Goal: Find specific page/section: Find specific page/section

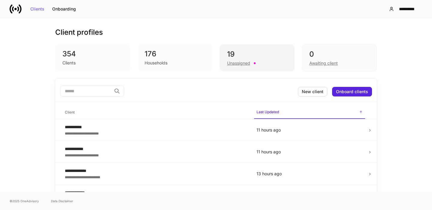
click at [251, 61] on div "Unassigned" at bounding box center [257, 62] width 60 height 7
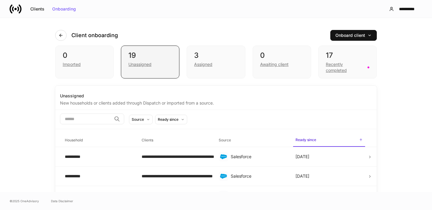
click at [146, 57] on div "19" at bounding box center [149, 56] width 43 height 10
click at [198, 71] on div "3 Assigned" at bounding box center [215, 62] width 58 height 33
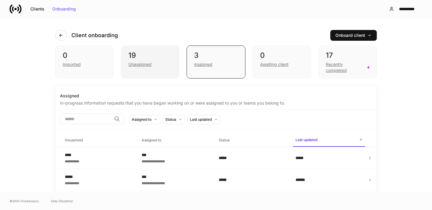
click at [177, 64] on div "19 Unassigned" at bounding box center [150, 62] width 58 height 33
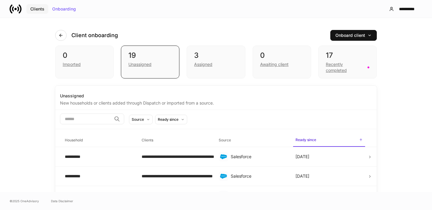
click at [35, 9] on div "Clients" at bounding box center [37, 9] width 14 height 4
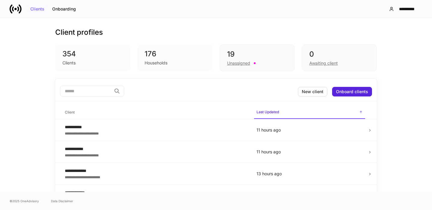
click at [35, 9] on div "Clients" at bounding box center [37, 9] width 14 height 4
click at [243, 66] on div "20 Unassigned" at bounding box center [256, 57] width 75 height 27
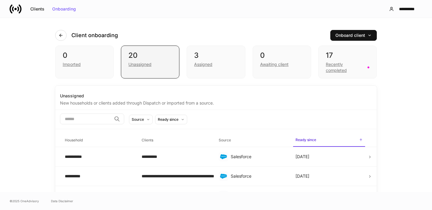
click at [156, 66] on div "Unassigned" at bounding box center [149, 63] width 43 height 7
